Goal: Information Seeking & Learning: Find specific page/section

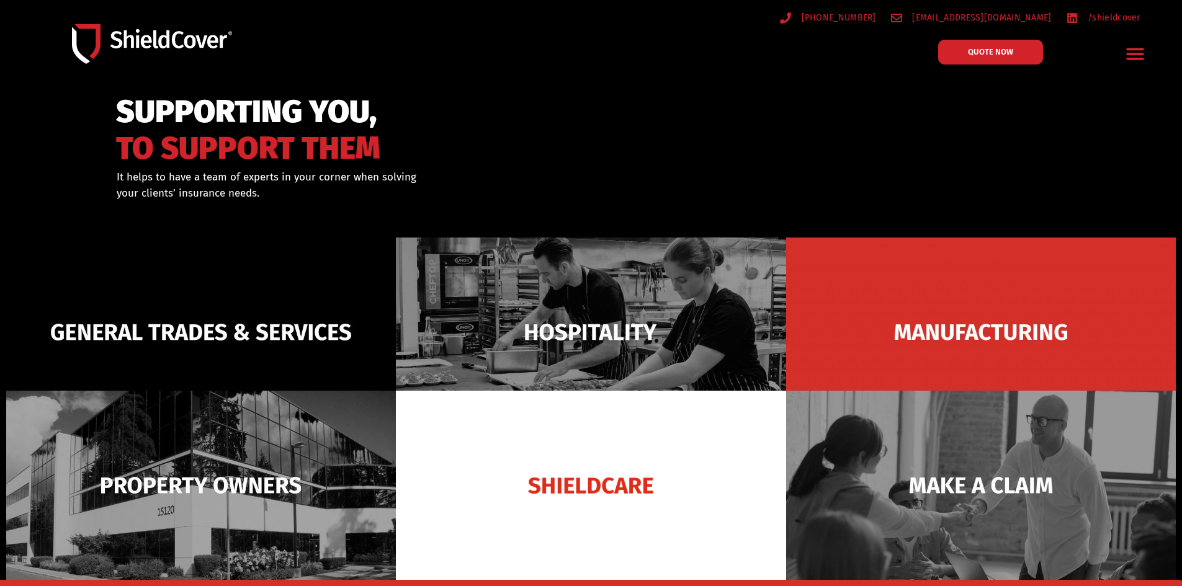
click at [1130, 58] on icon "Menu Toggle" at bounding box center [1134, 54] width 17 height 12
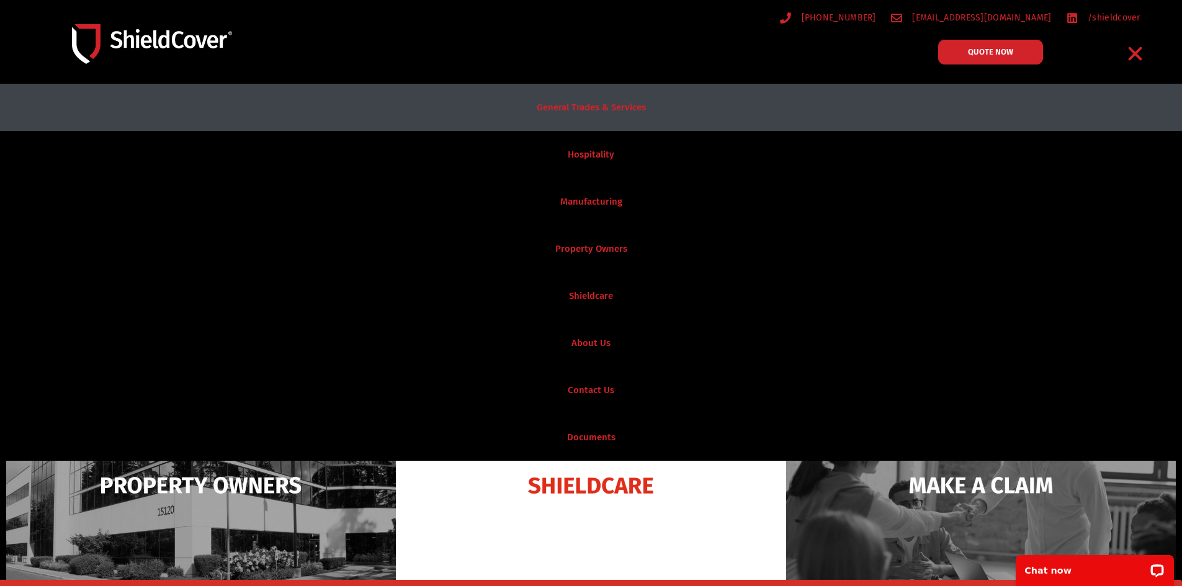
click at [609, 105] on link "General Trades & Services" at bounding box center [591, 107] width 1182 height 47
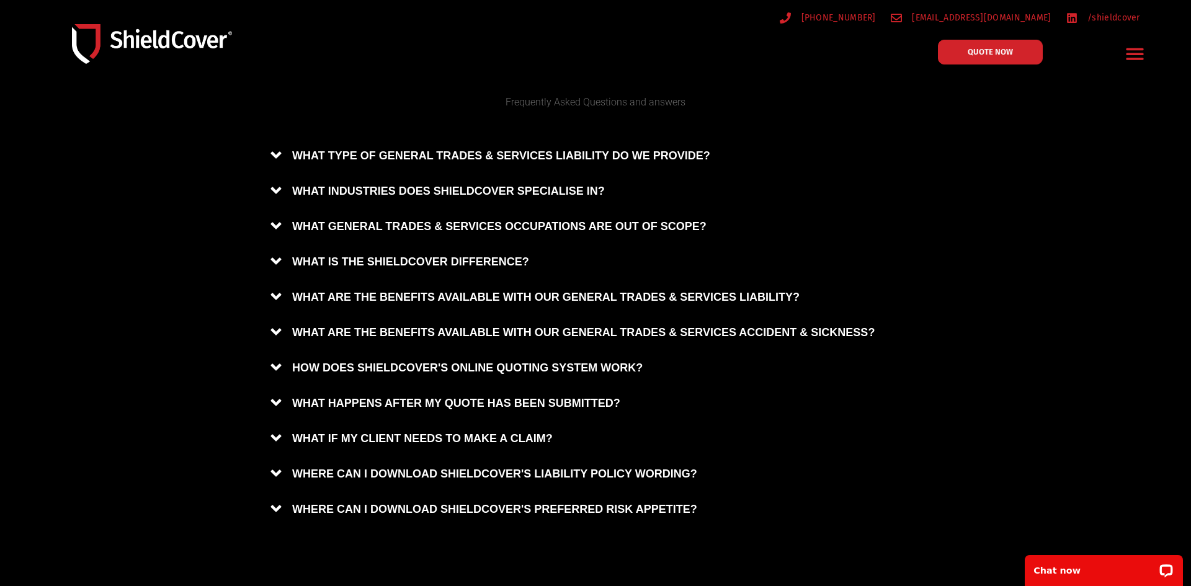
scroll to position [768, 0]
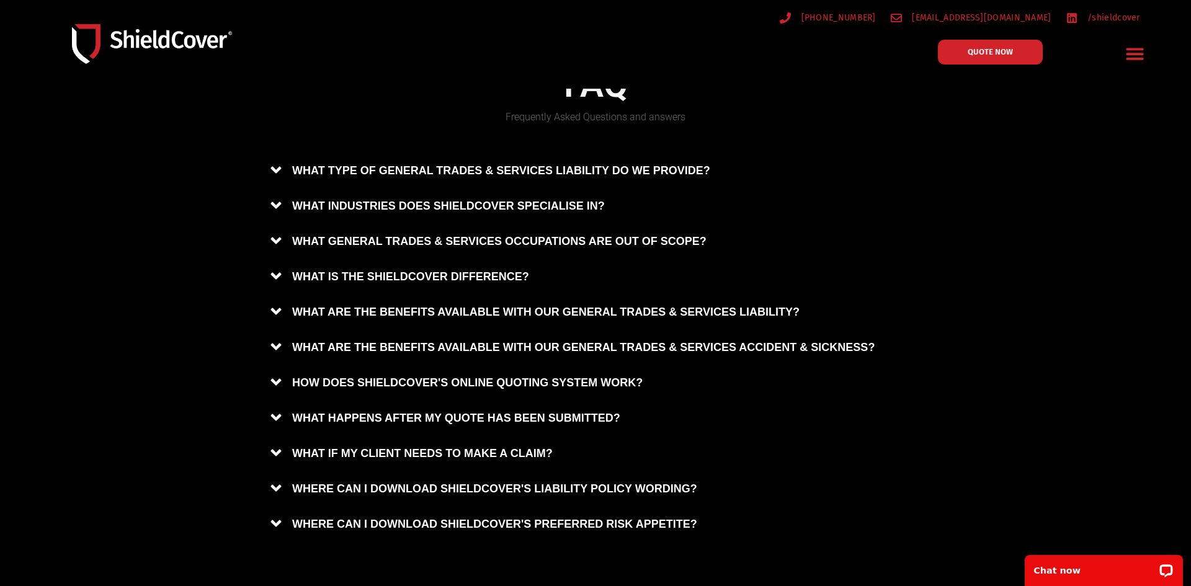
click at [267, 520] on link "WHERE CAN I DOWNLOAD SHIELDCOVER'S PREFERRED RISK APPETITE?" at bounding box center [595, 524] width 669 height 35
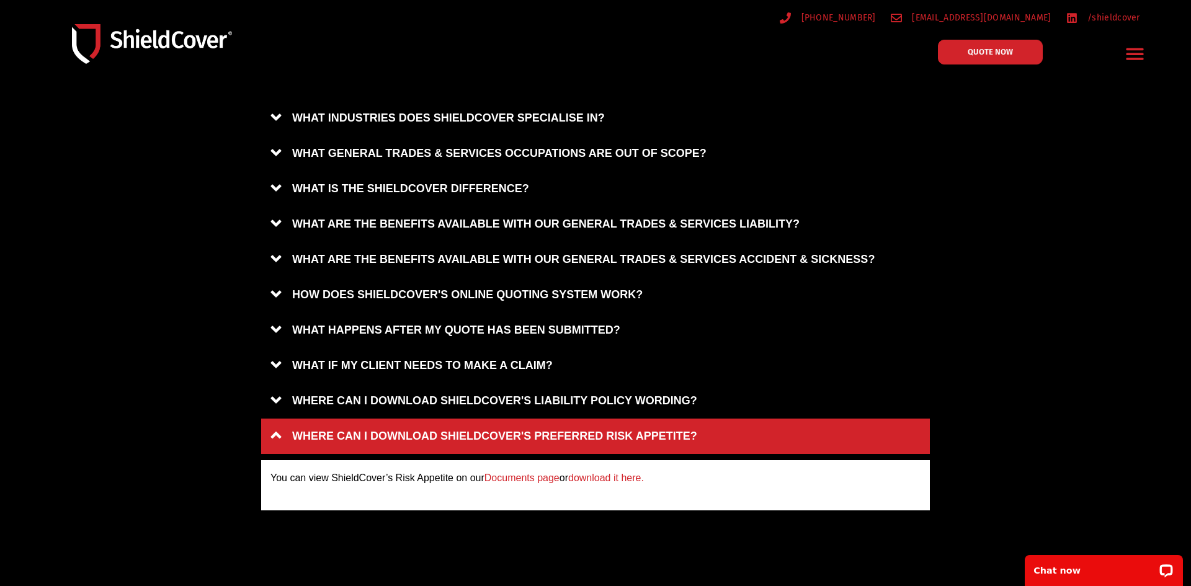
scroll to position [848, 0]
